Goal: Task Accomplishment & Management: Complete application form

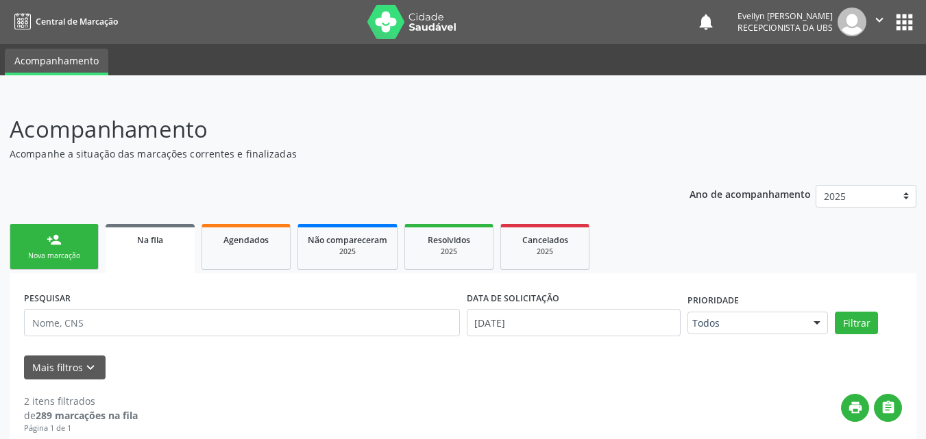
scroll to position [264, 0]
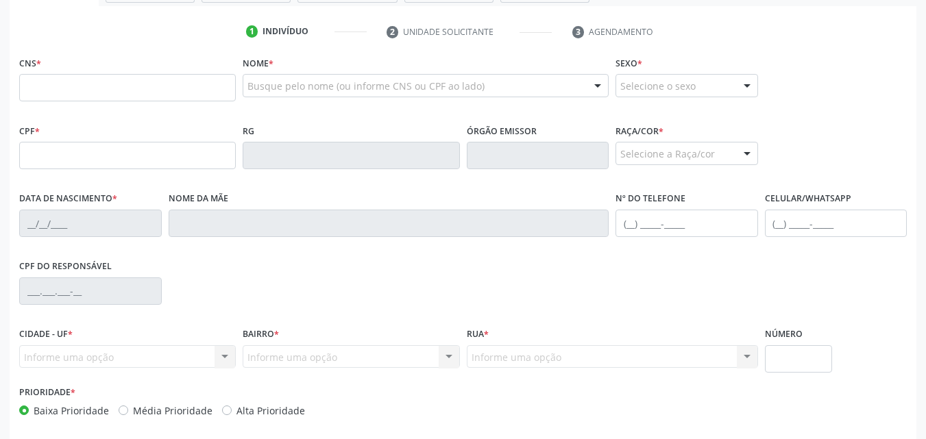
click at [80, 86] on input "text" at bounding box center [127, 87] width 217 height 27
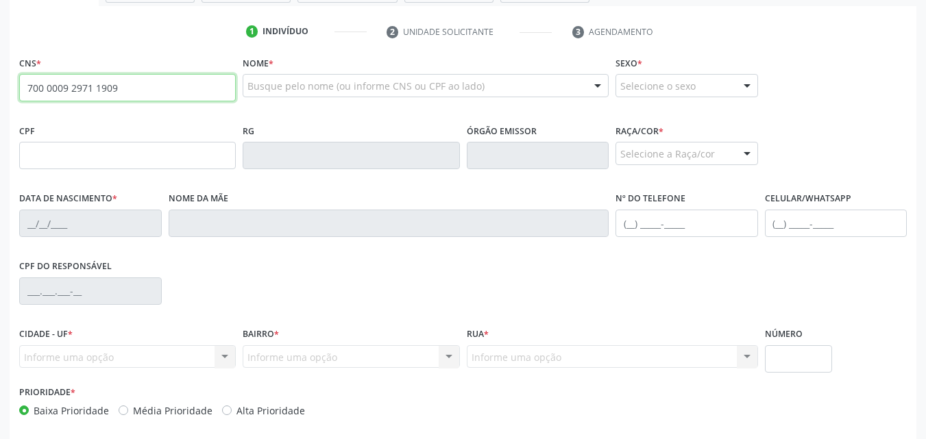
type input "700 0009 2971 1909"
type input "2[DATE]"
type input "[PERSON_NAME]"
type input "[PHONE_NUMBER]"
type input "181"
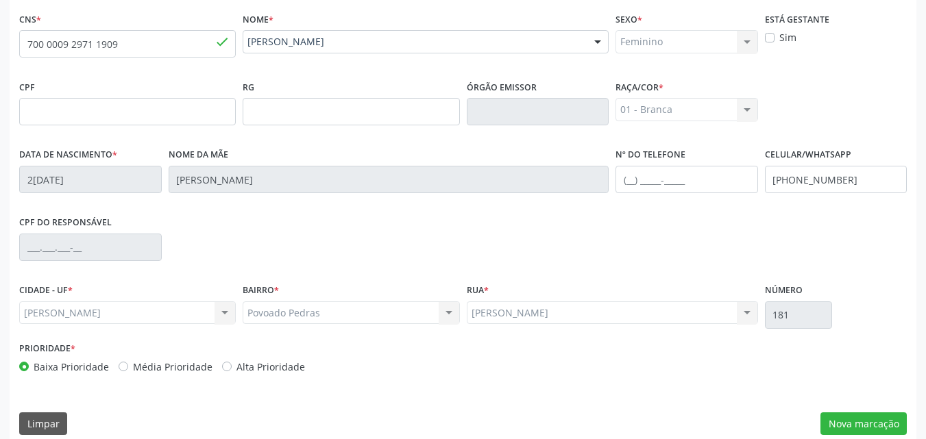
scroll to position [323, 0]
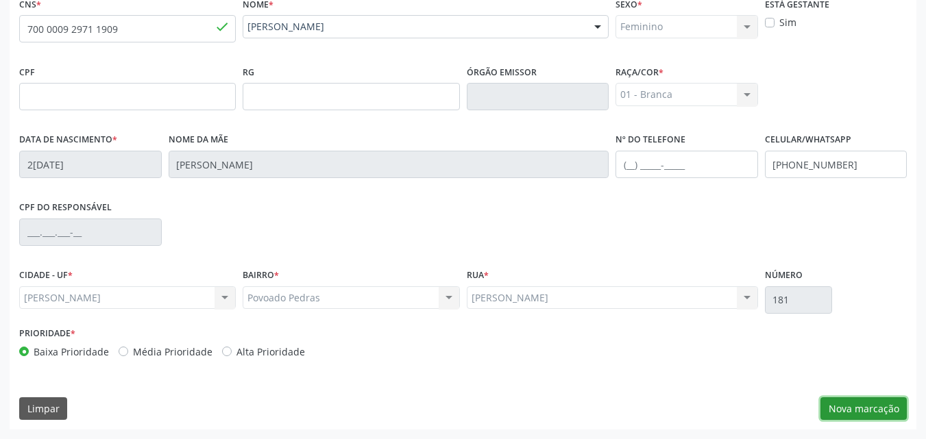
click at [876, 405] on button "Nova marcação" at bounding box center [864, 409] width 86 height 23
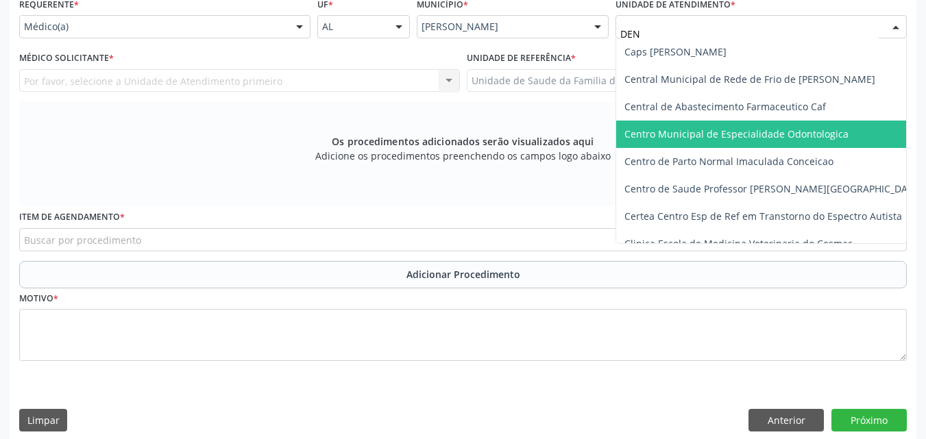
type input "DENI"
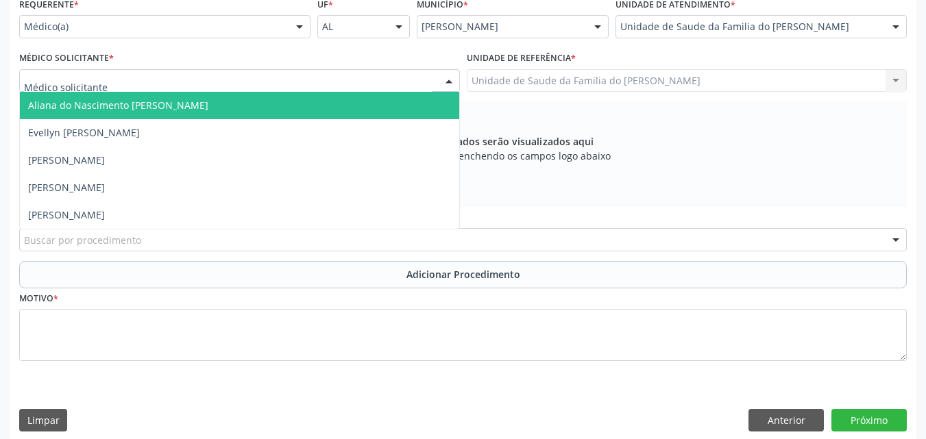
click at [359, 71] on div at bounding box center [239, 80] width 441 height 23
type input "TI"
click at [215, 90] on div at bounding box center [239, 80] width 441 height 23
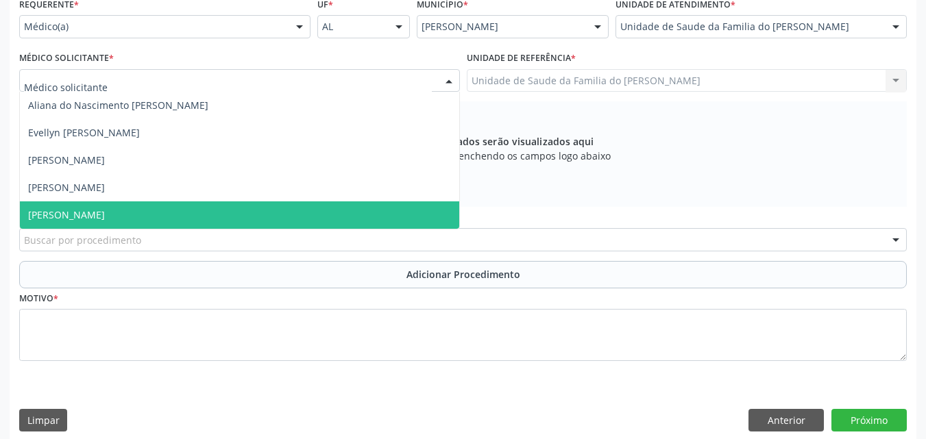
click at [157, 203] on span "[PERSON_NAME]" at bounding box center [239, 215] width 439 height 27
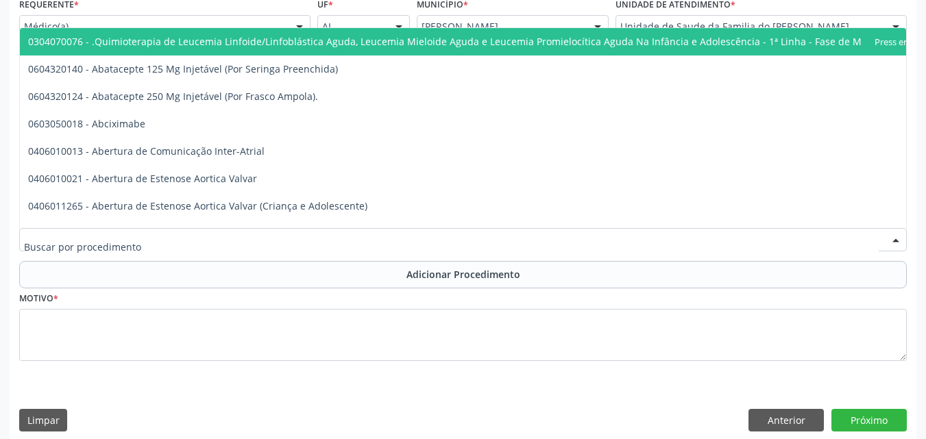
click at [146, 237] on div at bounding box center [463, 239] width 888 height 23
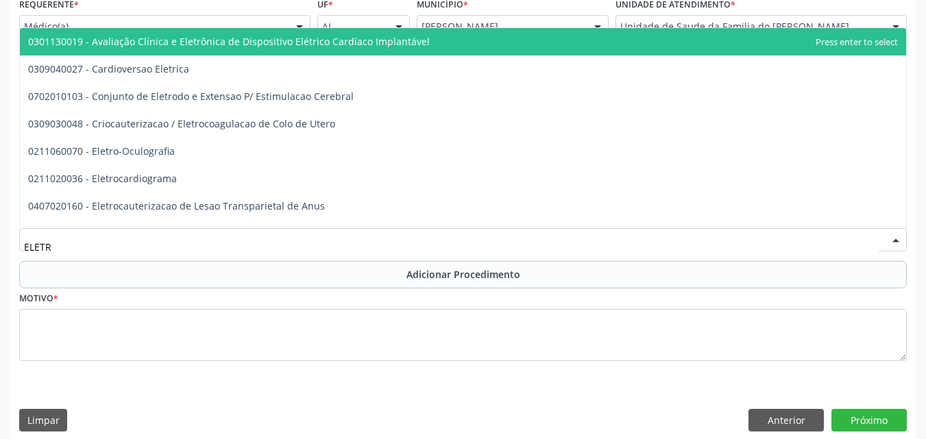
type input "ELETRO"
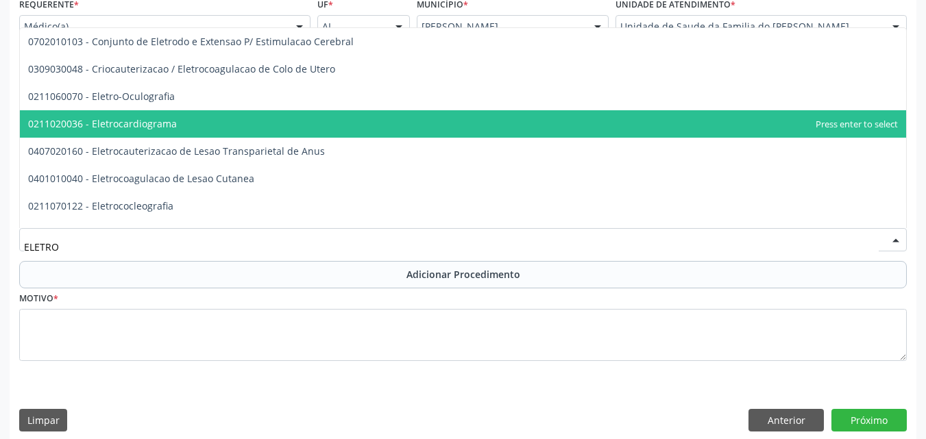
click at [161, 127] on span "0211020036 - Eletrocardiograma" at bounding box center [102, 123] width 149 height 13
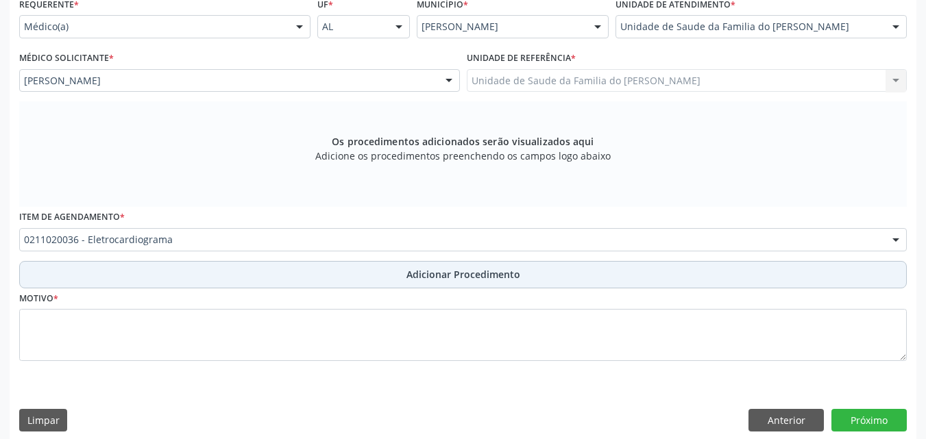
click at [167, 267] on button "Adicionar Procedimento" at bounding box center [463, 274] width 888 height 27
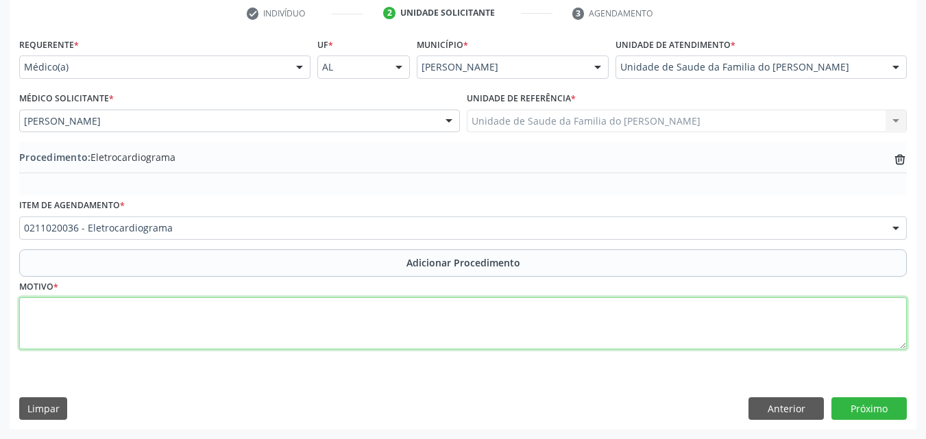
click at [160, 313] on textarea at bounding box center [463, 324] width 888 height 52
click at [339, 314] on textarea "MEDICO DA SAUDE DE ESTRATEGIA DA FAMILIA (DOR TORACICA, N~SO ESPECIFICADA)" at bounding box center [463, 324] width 888 height 52
type textarea "MEDICO DA SAUDE DE ESTRATEGIA DA FAMILIA (DOR TORACICA, NAO ESPECIFICADA)"
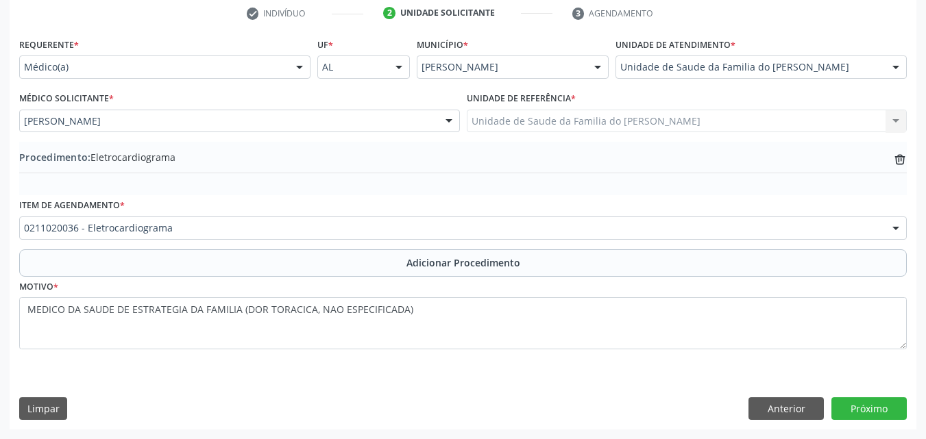
click at [825, 407] on div "Anterior Próximo" at bounding box center [828, 409] width 158 height 23
click at [854, 407] on button "Próximo" at bounding box center [869, 409] width 75 height 23
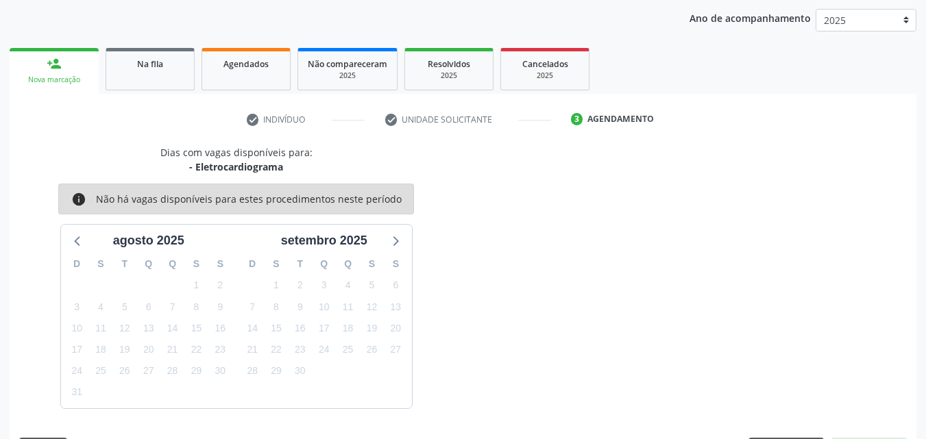
scroll to position [217, 0]
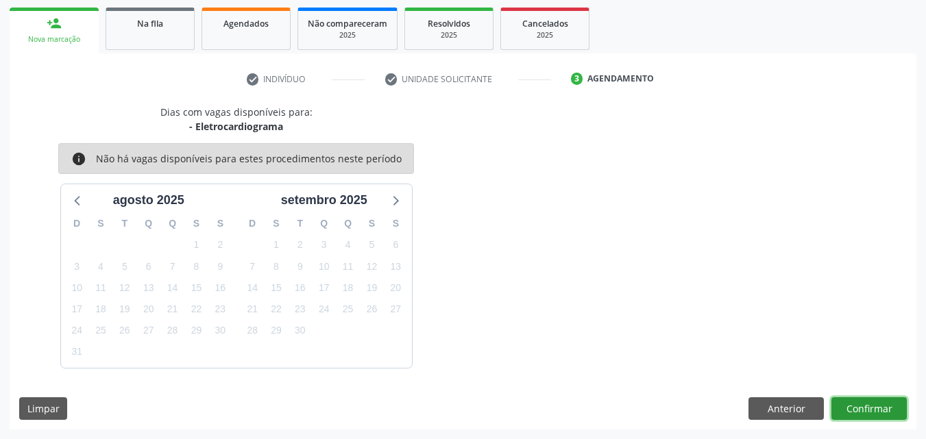
click at [854, 407] on button "Confirmar" at bounding box center [869, 409] width 75 height 23
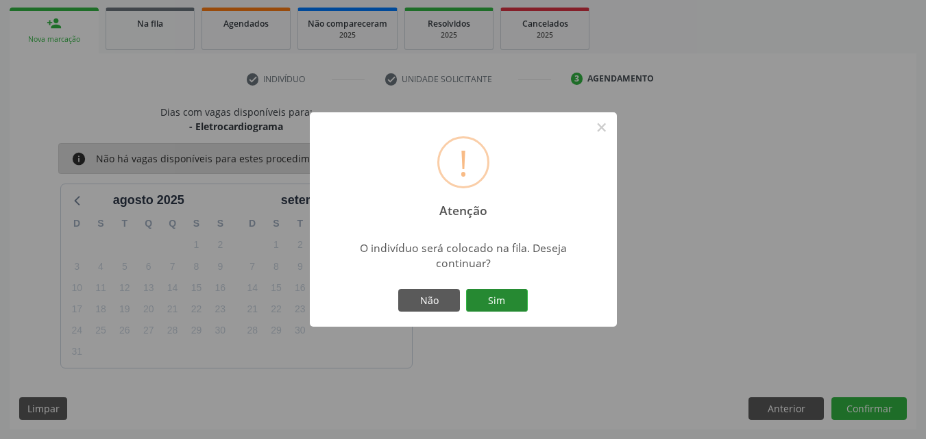
click at [509, 290] on button "Sim" at bounding box center [497, 300] width 62 height 23
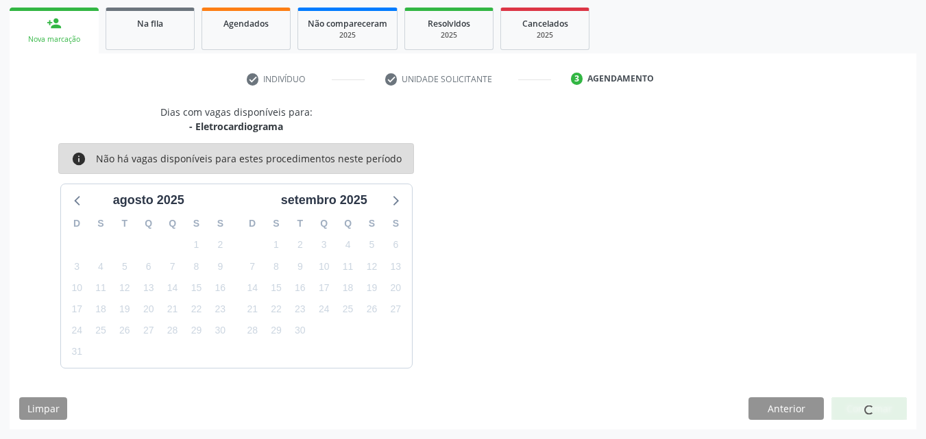
scroll to position [37, 0]
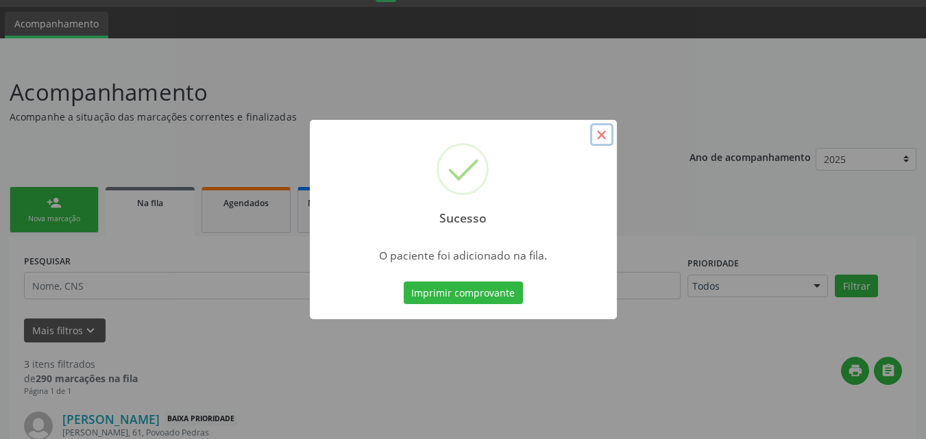
click at [605, 131] on button "×" at bounding box center [601, 134] width 23 height 23
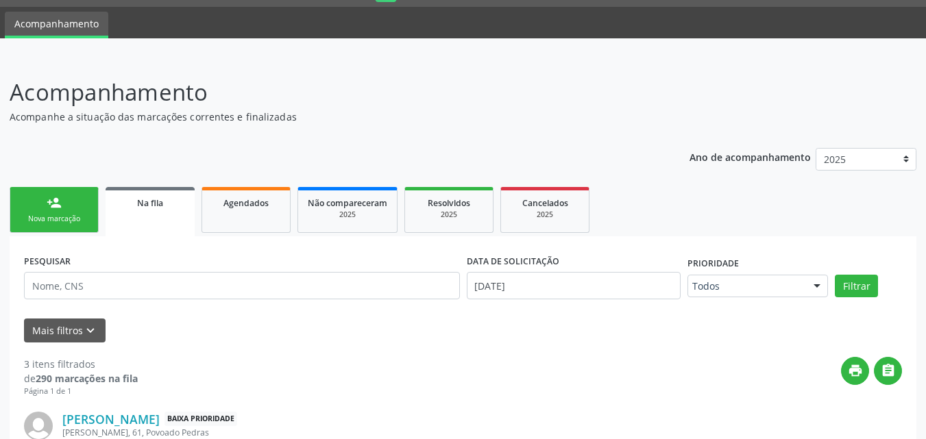
click at [82, 205] on link "person_add Nova marcação" at bounding box center [54, 210] width 89 height 46
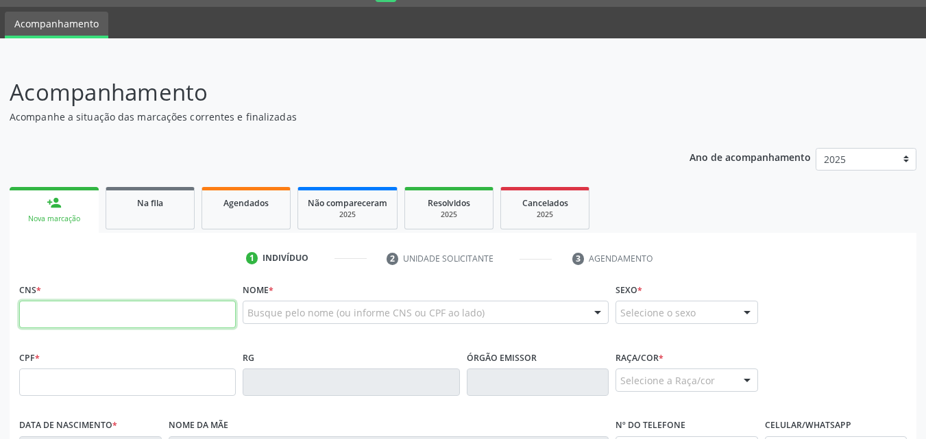
click at [101, 304] on input "text" at bounding box center [127, 314] width 217 height 27
type input "700 0009 2971 1909"
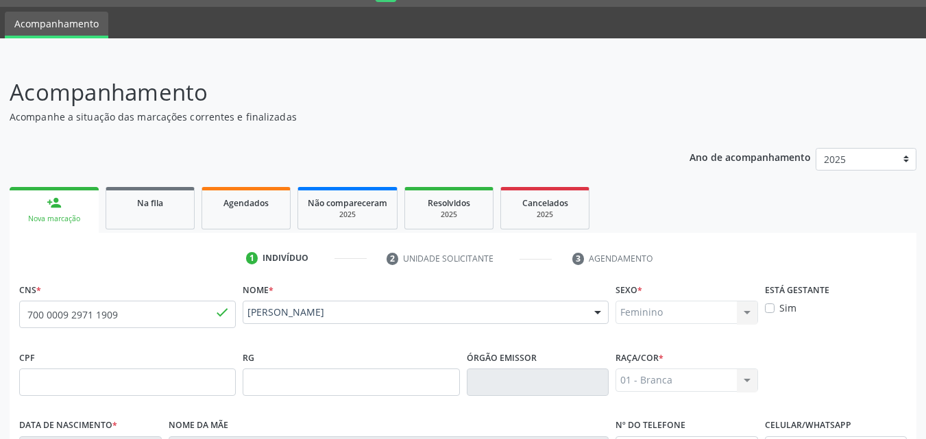
type input "2[DATE]"
type input "[PERSON_NAME]"
type input "[PHONE_NUMBER]"
type input "181"
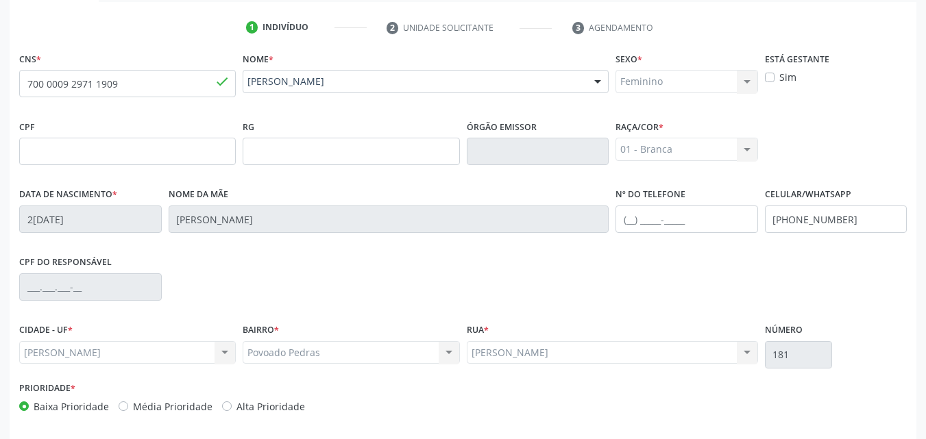
scroll to position [323, 0]
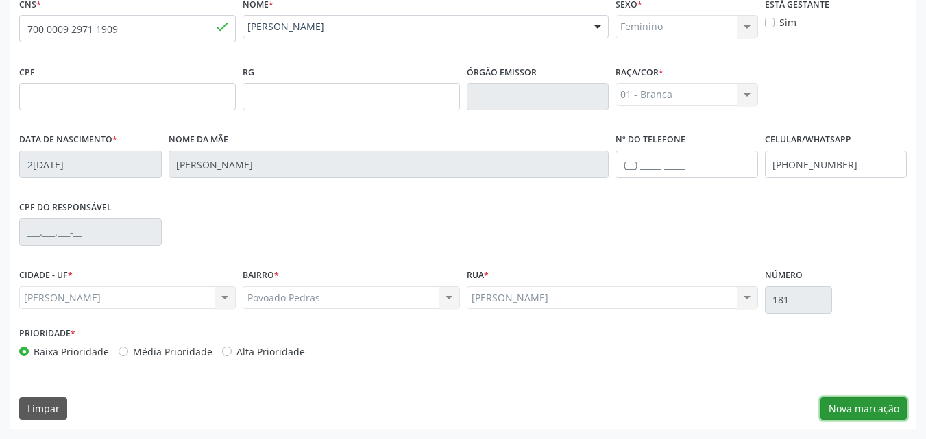
click at [867, 406] on button "Nova marcação" at bounding box center [864, 409] width 86 height 23
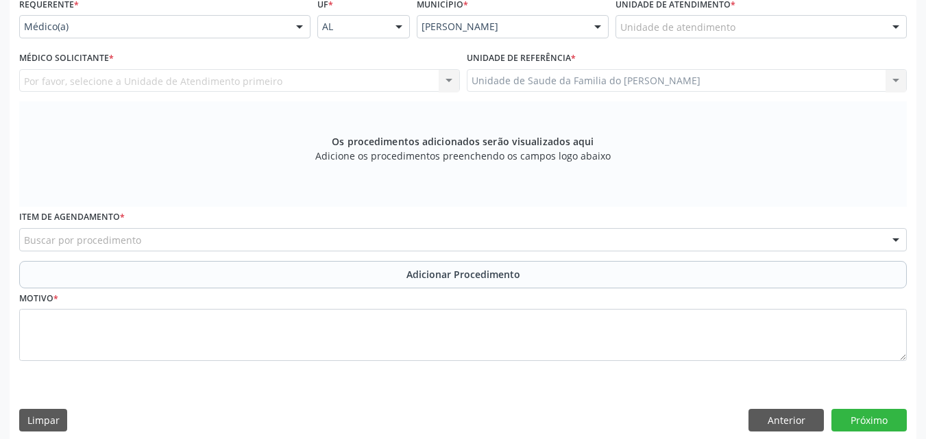
click at [655, 43] on div "Unidade de atendimento * Unidade de atendimento Aeronave Baron 58 Aeronave Cess…" at bounding box center [761, 20] width 298 height 53
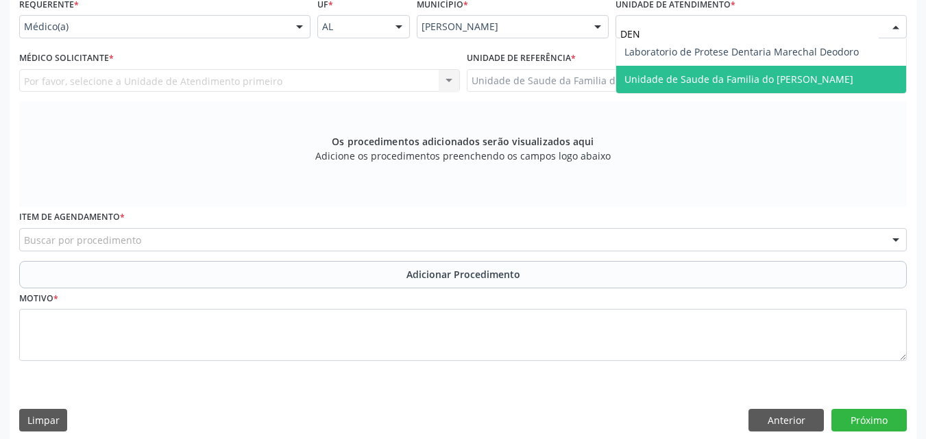
type input "DENI"
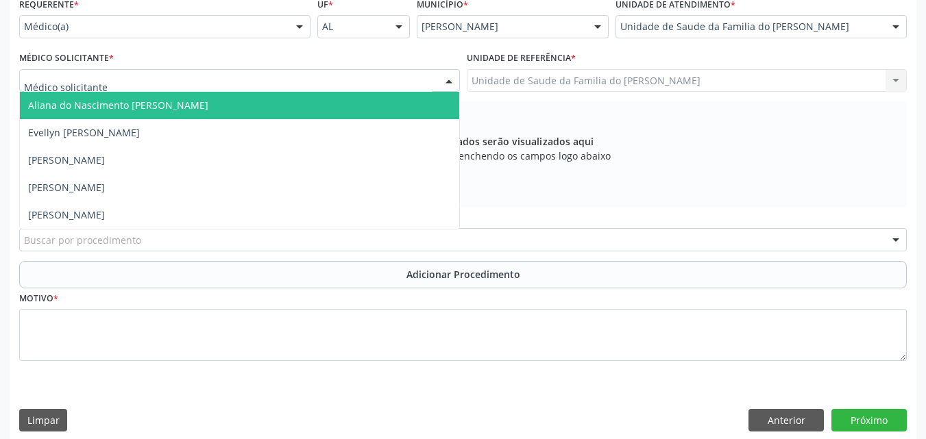
click at [425, 83] on div at bounding box center [239, 80] width 441 height 23
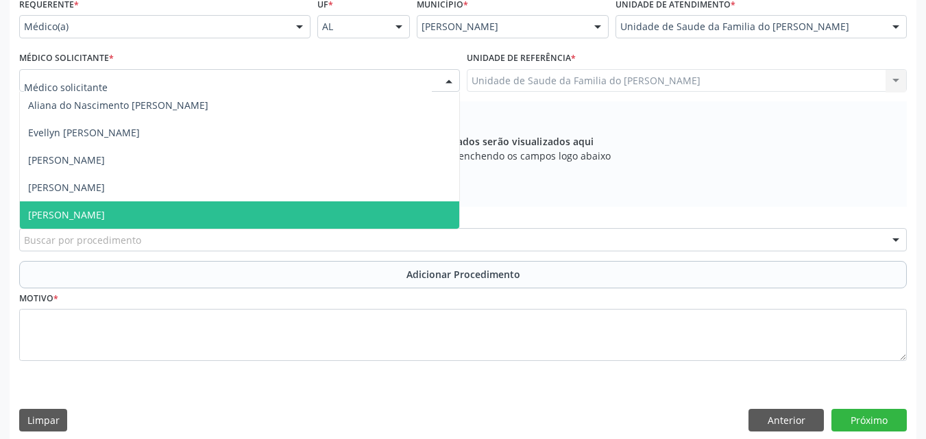
click at [332, 215] on span "[PERSON_NAME]" at bounding box center [239, 215] width 439 height 27
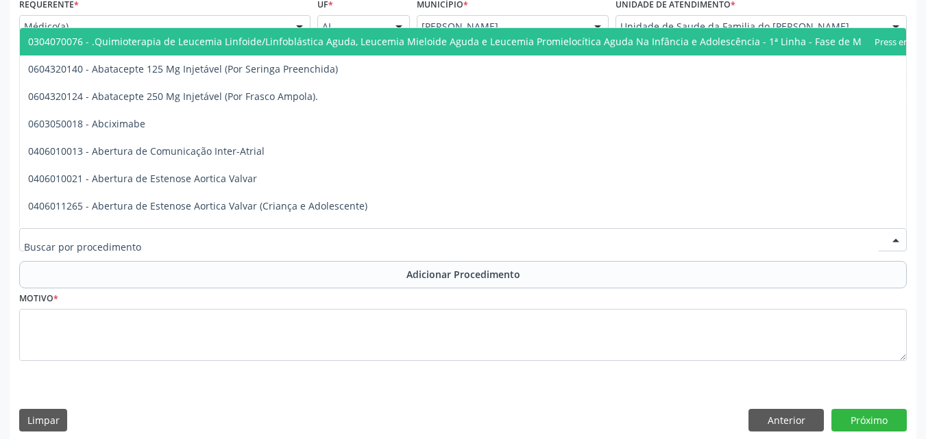
click at [326, 235] on div at bounding box center [463, 239] width 888 height 23
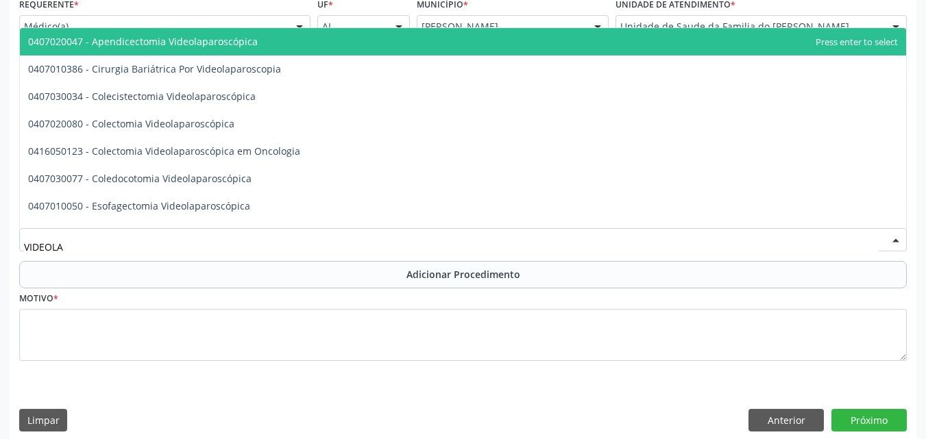
type input "VIDEOLAR"
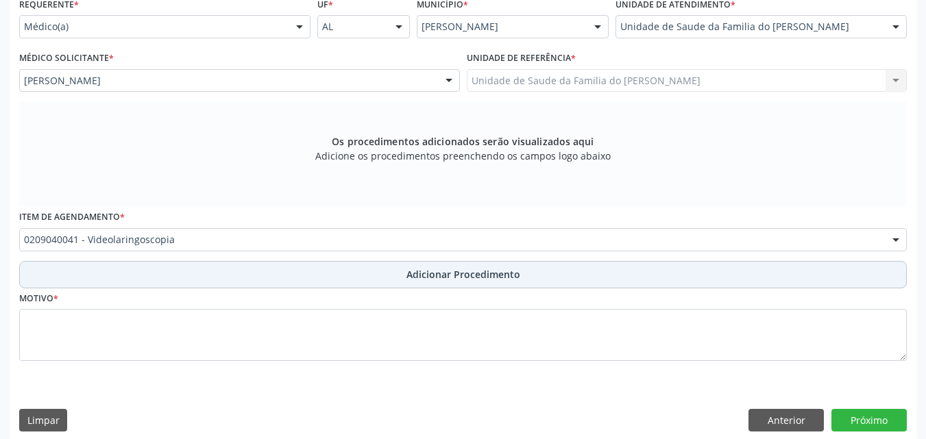
click at [330, 276] on button "Adicionar Procedimento" at bounding box center [463, 274] width 888 height 27
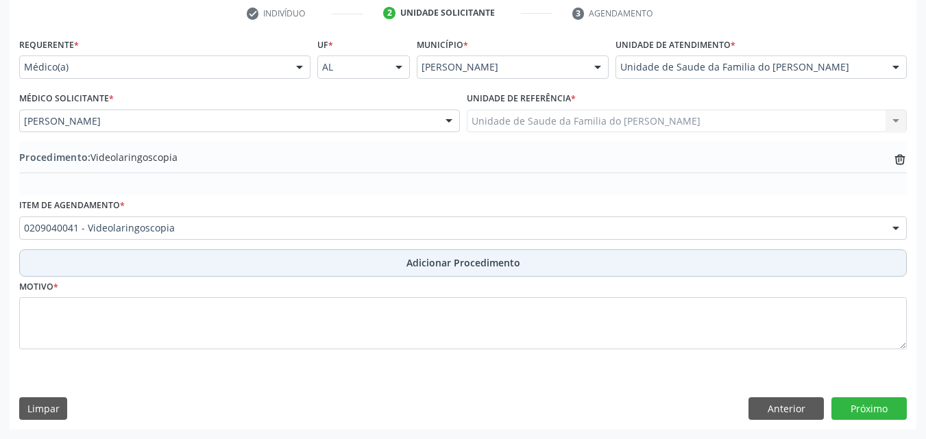
scroll to position [282, 0]
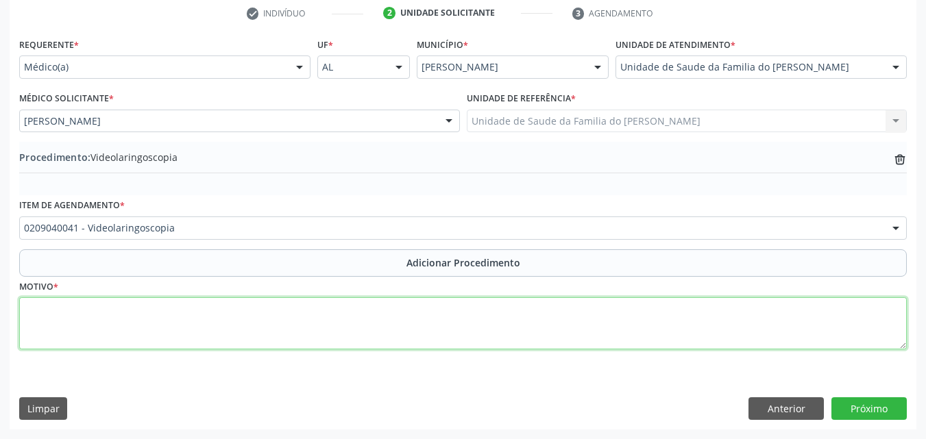
click at [328, 300] on textarea at bounding box center [463, 324] width 888 height 52
paste textarea "706302717073877"
click at [328, 300] on textarea "706302717073877" at bounding box center [463, 324] width 888 height 52
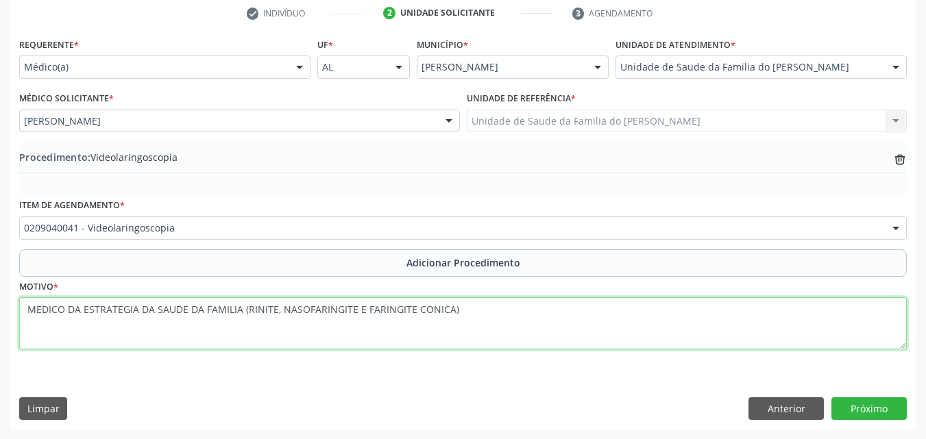
click at [418, 305] on textarea "MEDICO DA ESTRATEGIA DA SAUDE DA FAMILIA (RINITE, NASOFARINGITE E FARINGITE CON…" at bounding box center [463, 324] width 888 height 52
type textarea "MEDICO DA ESTRATEGIA DA SAUDE DA FAMILIA (RINITE, NASOFARINGITE E FARINGITE CRO…"
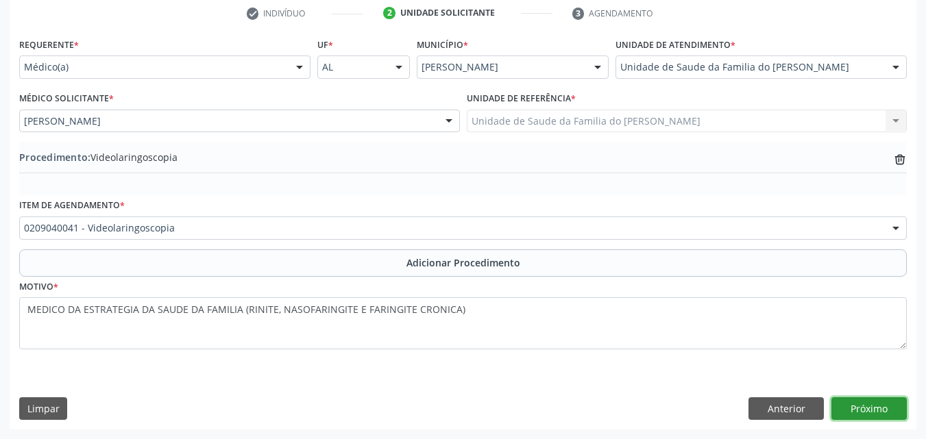
click at [860, 415] on button "Próximo" at bounding box center [869, 409] width 75 height 23
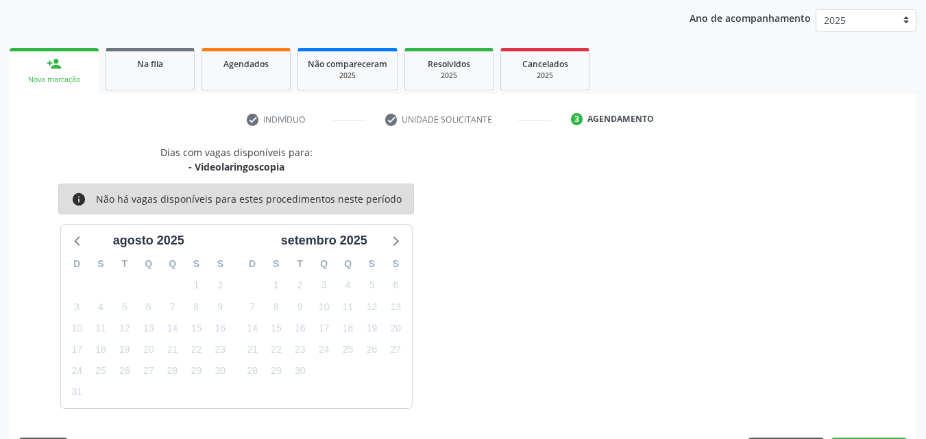
scroll to position [217, 0]
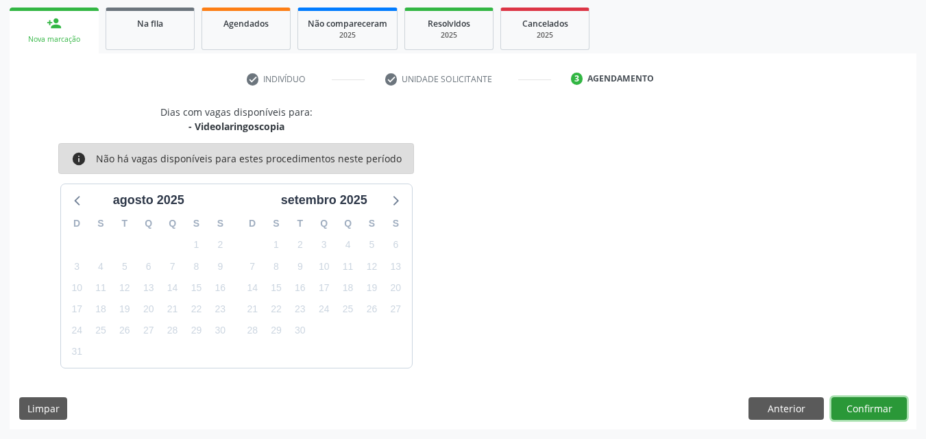
click at [850, 402] on button "Confirmar" at bounding box center [869, 409] width 75 height 23
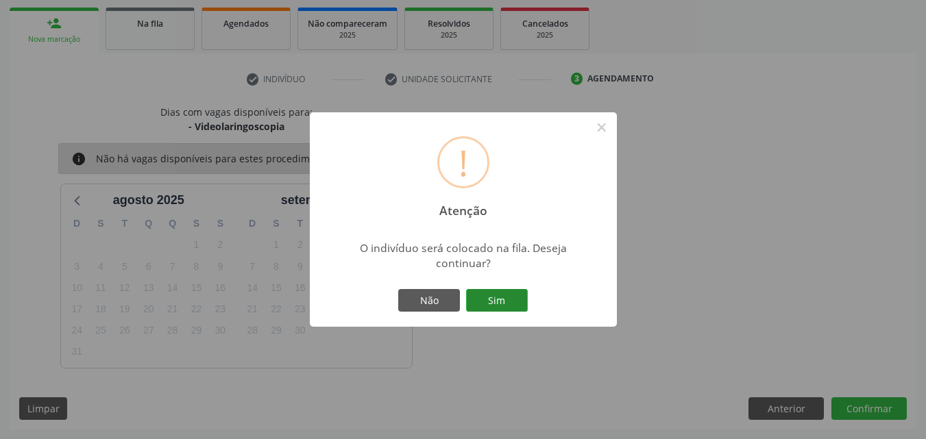
click at [503, 298] on button "Sim" at bounding box center [497, 300] width 62 height 23
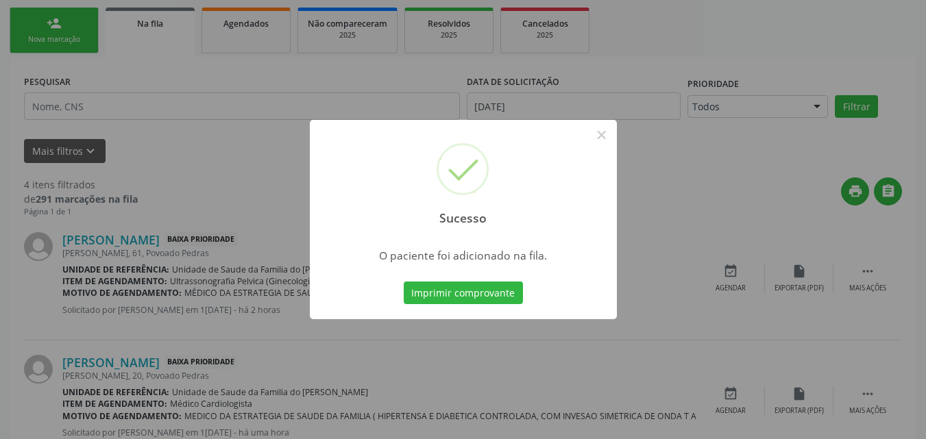
scroll to position [37, 0]
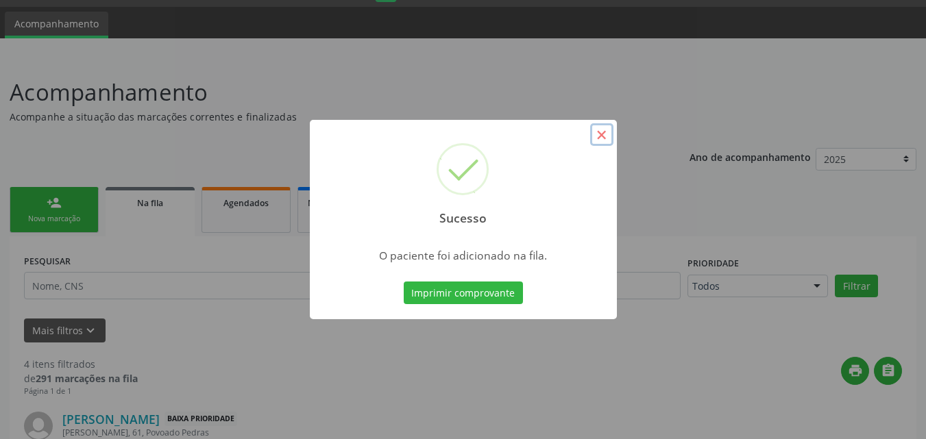
click at [597, 136] on button "×" at bounding box center [601, 134] width 23 height 23
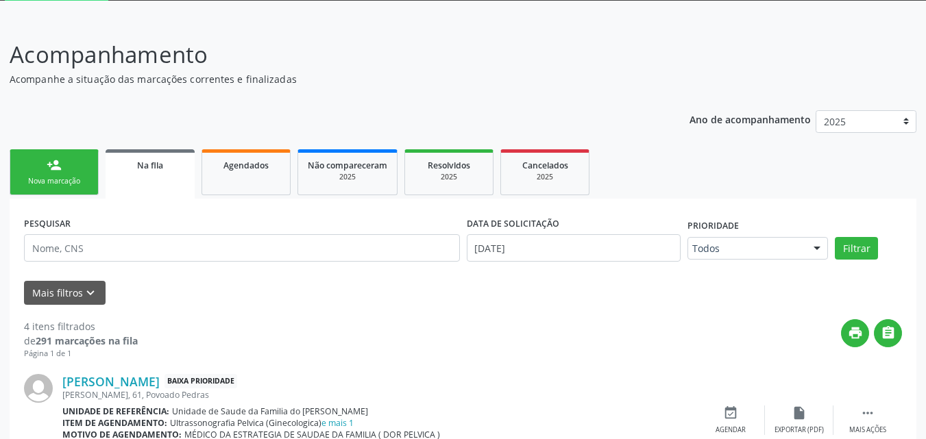
scroll to position [70, 0]
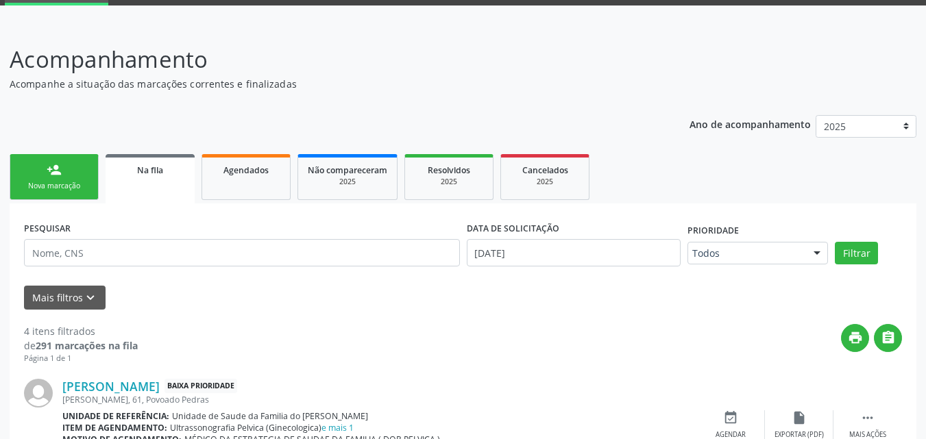
click at [64, 168] on link "person_add Nova marcação" at bounding box center [54, 177] width 89 height 46
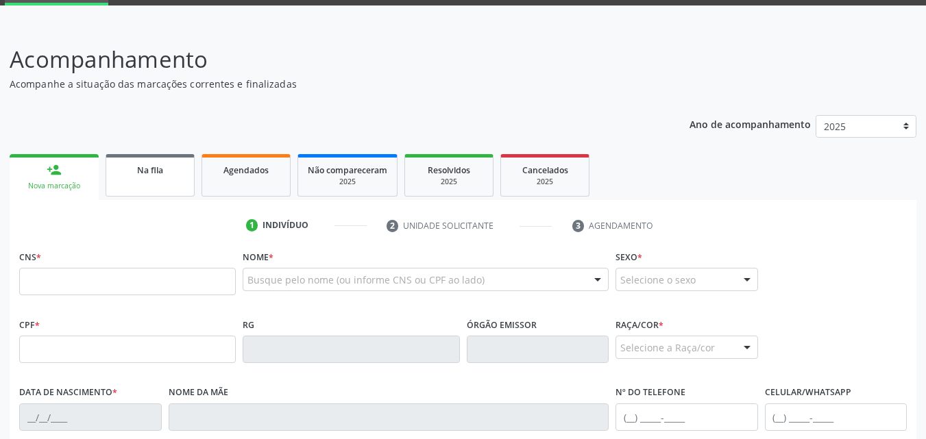
click at [154, 156] on link "Na fila" at bounding box center [150, 175] width 89 height 43
click at [177, 163] on div "Ano de acompanhamento 2025 person_add Nova marcação Na fila Agendados Não compa…" at bounding box center [463, 395] width 907 height 578
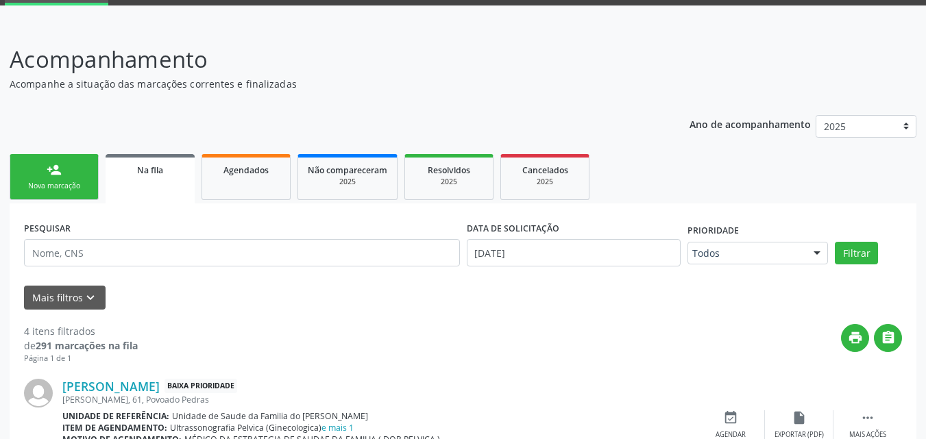
scroll to position [37, 0]
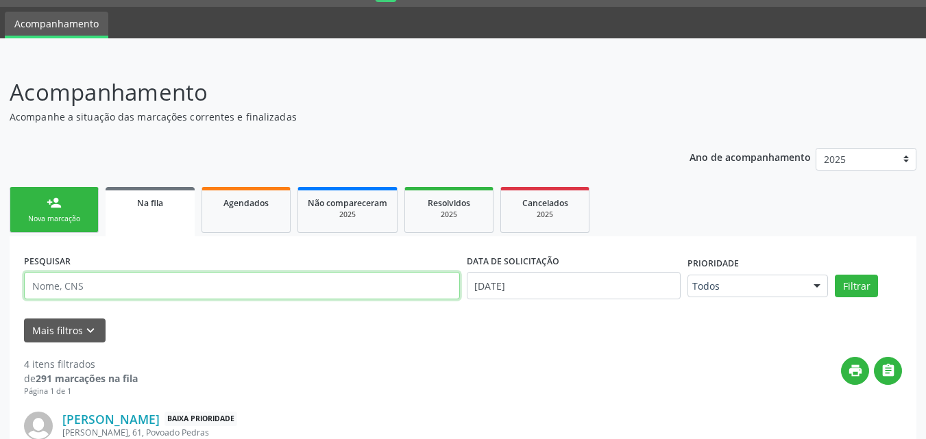
click at [125, 293] on input "text" at bounding box center [242, 285] width 436 height 27
type input "[PERSON_NAME]"
click at [835, 275] on button "Filtrar" at bounding box center [856, 286] width 43 height 23
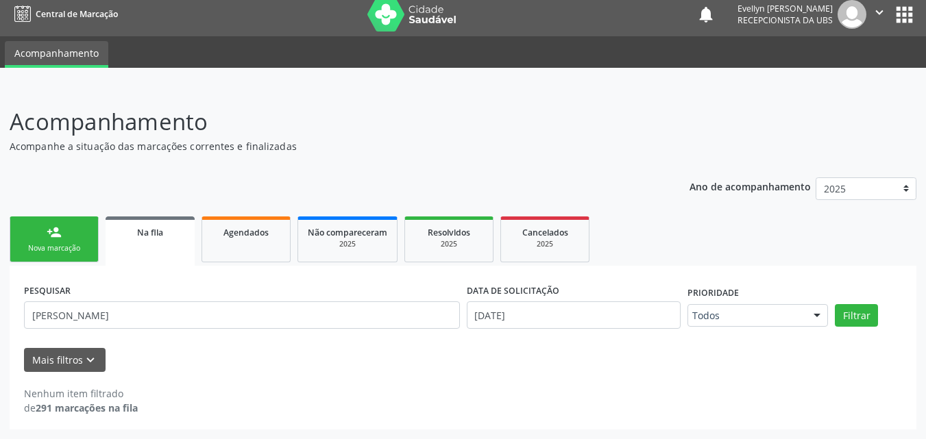
scroll to position [8, 0]
